Goal: Information Seeking & Learning: Learn about a topic

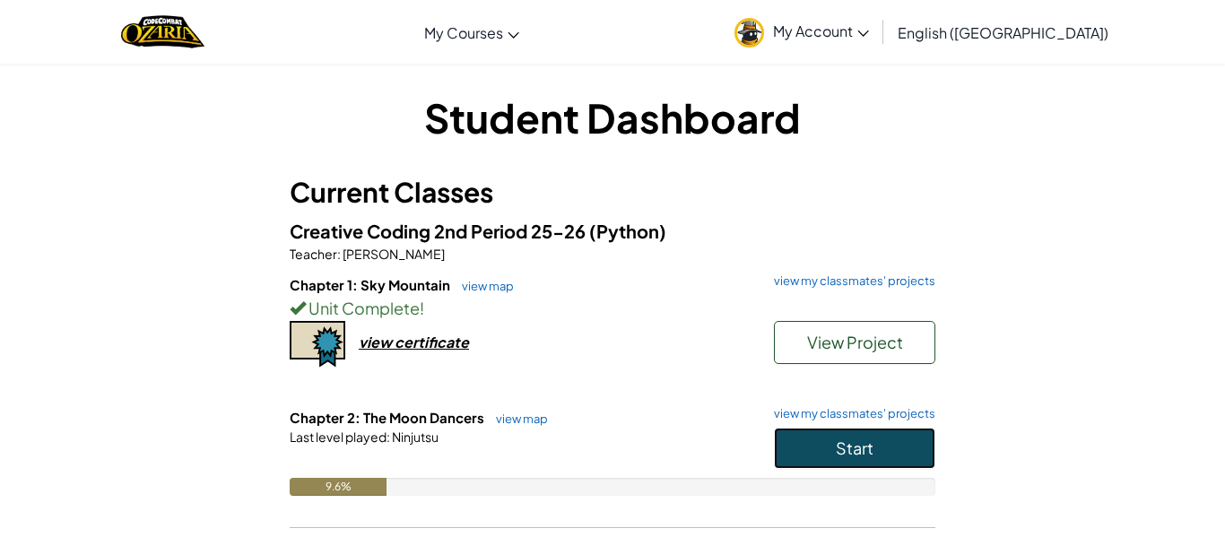
click at [867, 462] on button "Start" at bounding box center [854, 448] width 161 height 41
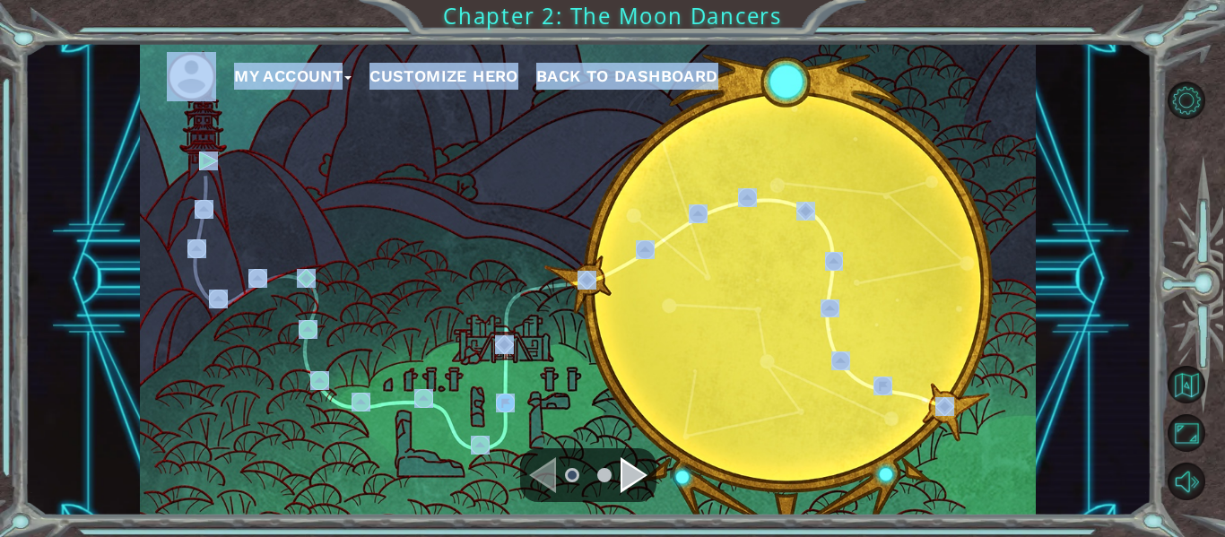
click at [477, 66] on button "Customize Hero" at bounding box center [443, 76] width 149 height 27
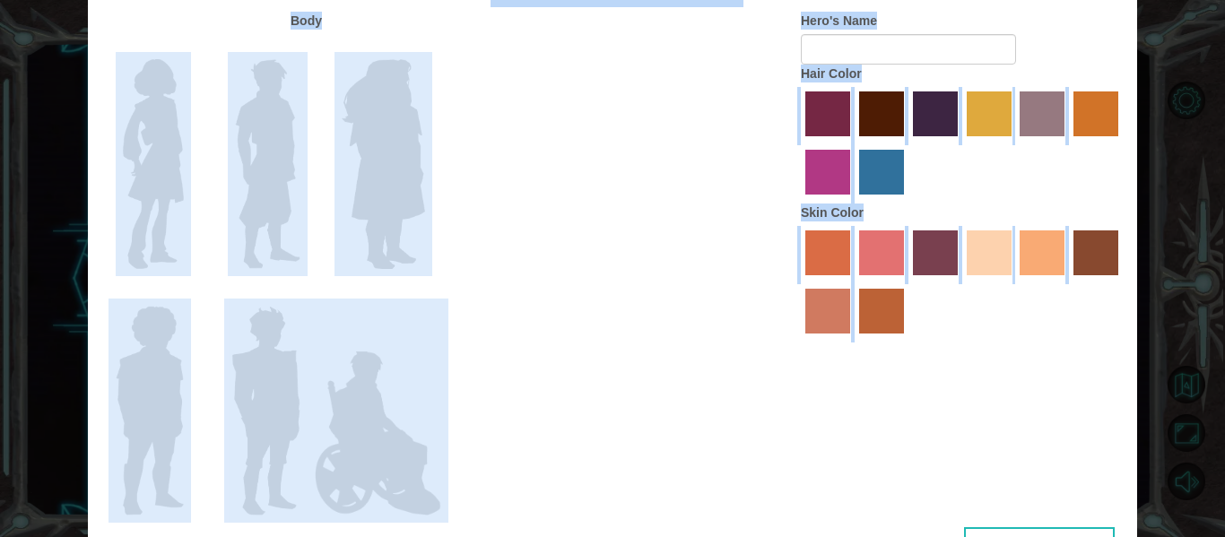
type input "[PERSON_NAME]"
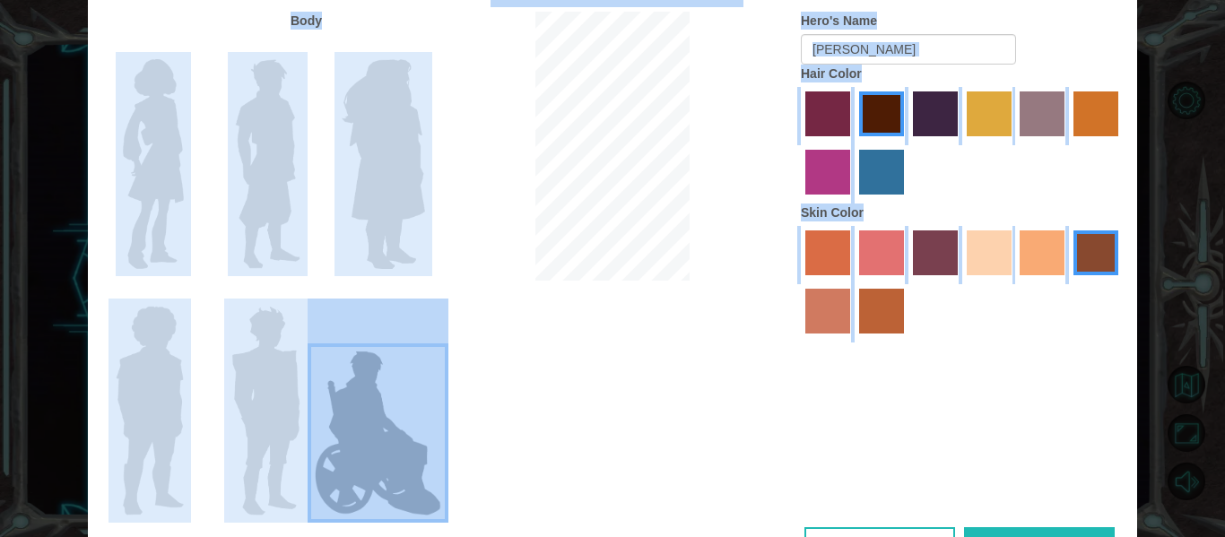
click at [878, 319] on label "smoke tree skin color" at bounding box center [881, 311] width 45 height 45
click at [853, 340] on input "smoke tree skin color" at bounding box center [853, 340] width 0 height 0
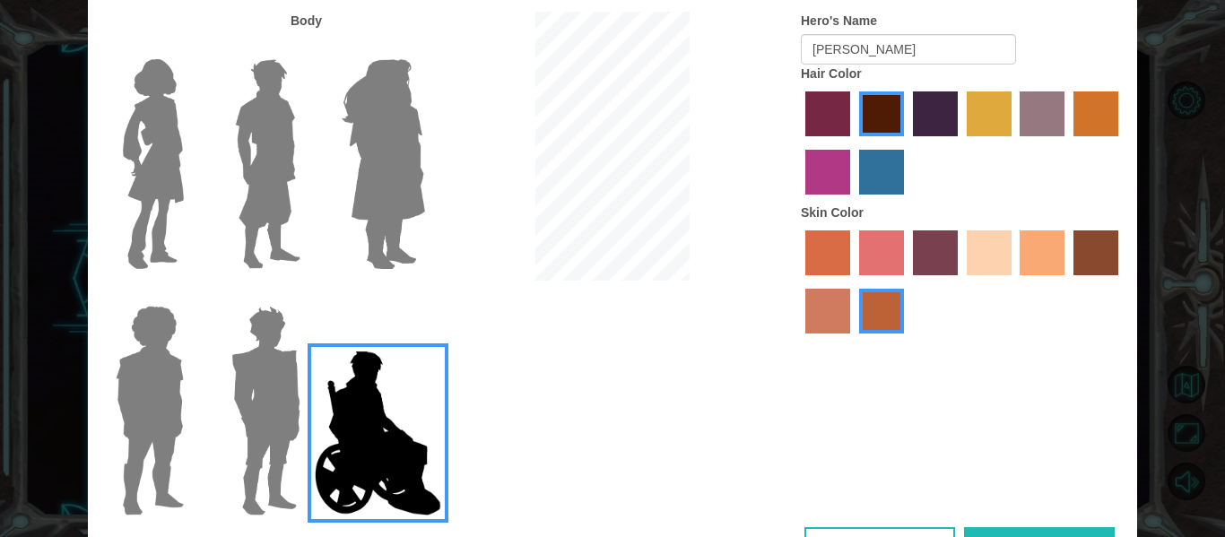
click at [939, 112] on label "hot purple hair color" at bounding box center [935, 113] width 45 height 45
click at [907, 143] on input "hot purple hair color" at bounding box center [907, 143] width 0 height 0
click at [1080, 244] on label "karma skin color" at bounding box center [1095, 252] width 45 height 45
click at [1067, 282] on input "karma skin color" at bounding box center [1067, 282] width 0 height 0
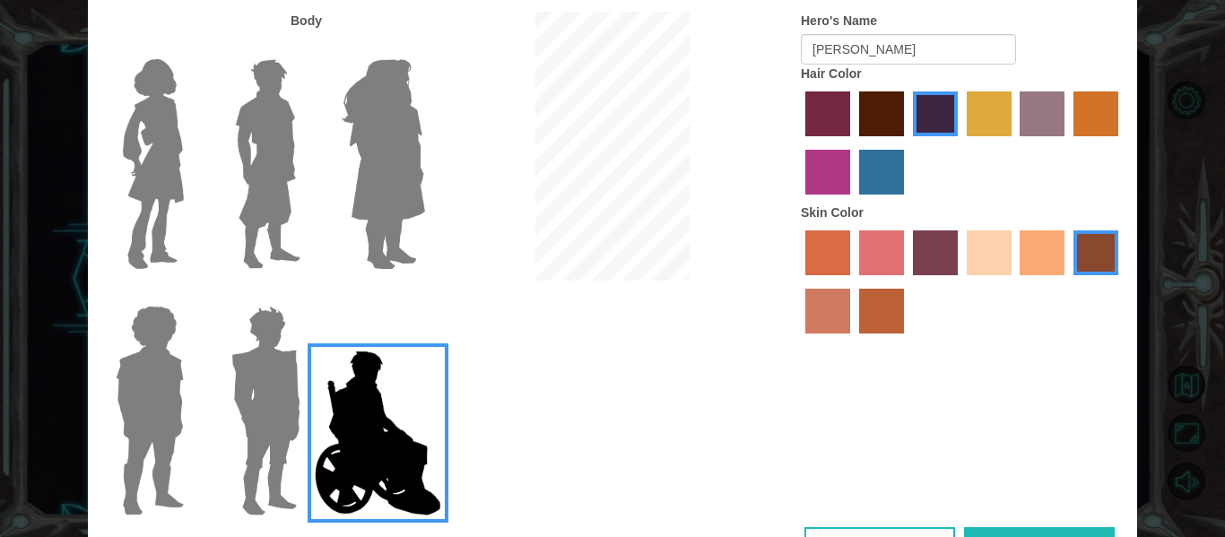
click at [951, 257] on label "tosca skin color" at bounding box center [935, 252] width 45 height 45
click at [907, 282] on input "tosca skin color" at bounding box center [907, 282] width 0 height 0
click at [1099, 257] on label "karma skin color" at bounding box center [1095, 252] width 45 height 45
click at [1067, 282] on input "karma skin color" at bounding box center [1067, 282] width 0 height 0
click at [875, 114] on label "maroon hair color" at bounding box center [881, 113] width 45 height 45
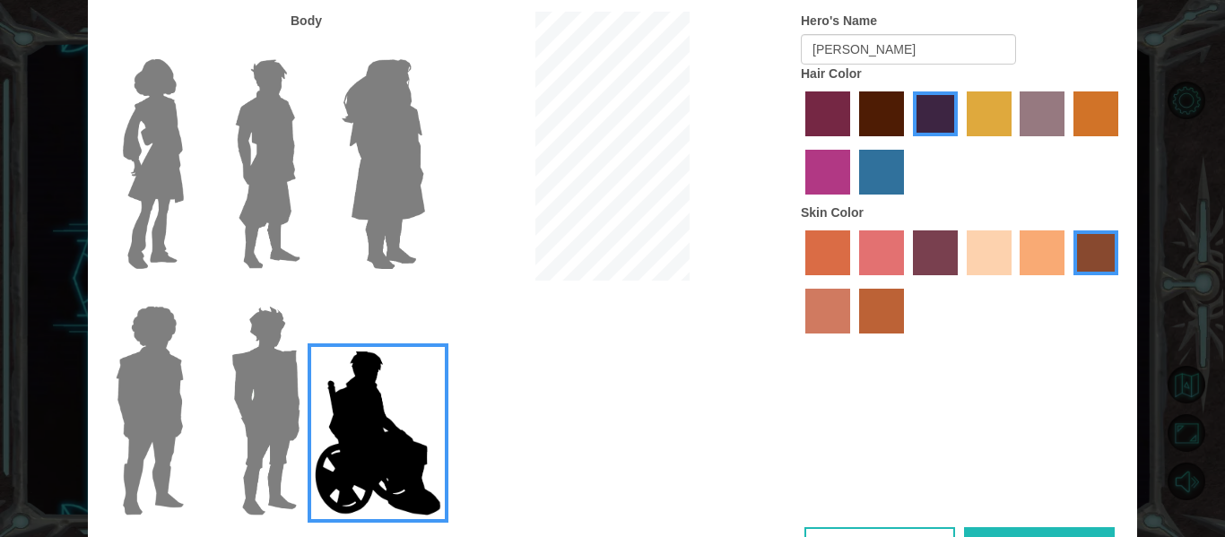
click at [853, 143] on input "maroon hair color" at bounding box center [853, 143] width 0 height 0
click at [1042, 527] on button "Done" at bounding box center [1039, 547] width 151 height 40
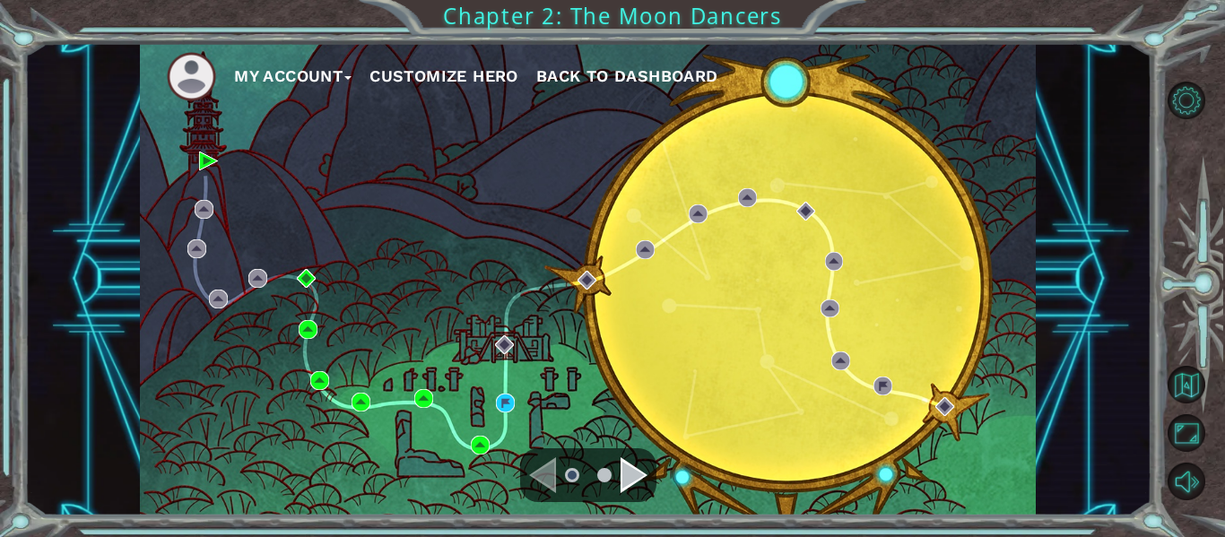
click at [515, 405] on div "My Account Customize Hero Back to Dashboard" at bounding box center [588, 279] width 896 height 473
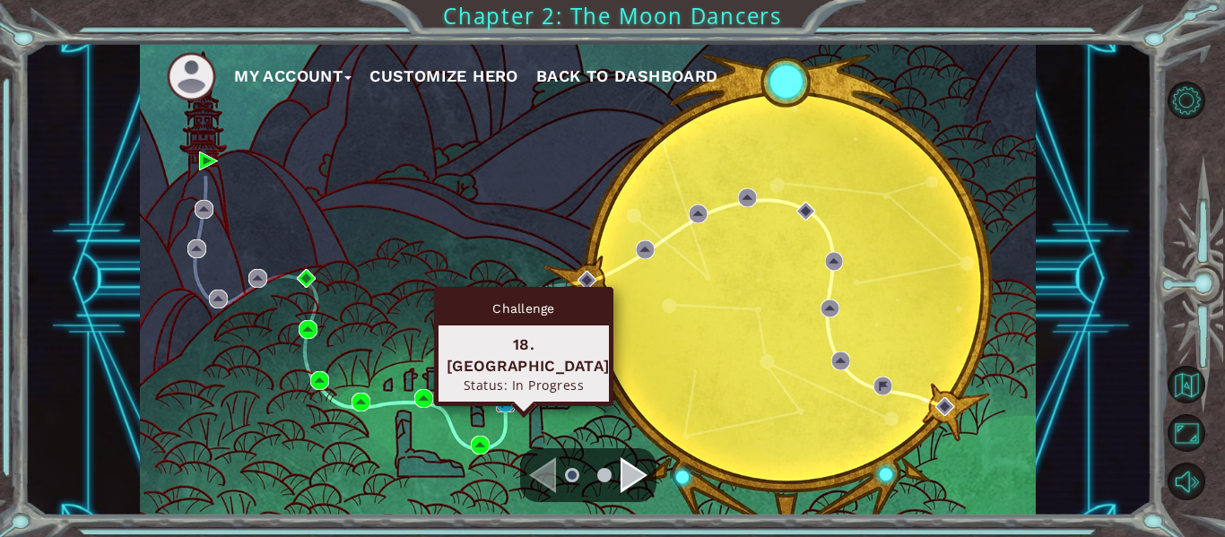
click at [510, 401] on img at bounding box center [505, 403] width 19 height 19
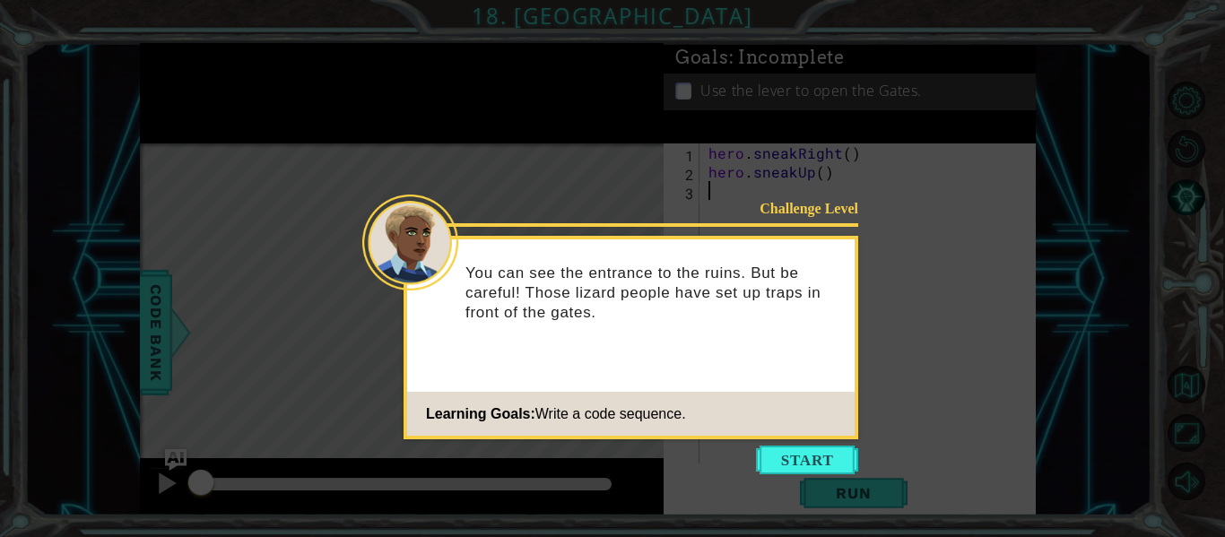
click at [822, 378] on div "Challenge Level You can see the entrance to the ruins. But be careful! Those li…" at bounding box center [630, 338] width 455 height 204
